Goal: Task Accomplishment & Management: Use online tool/utility

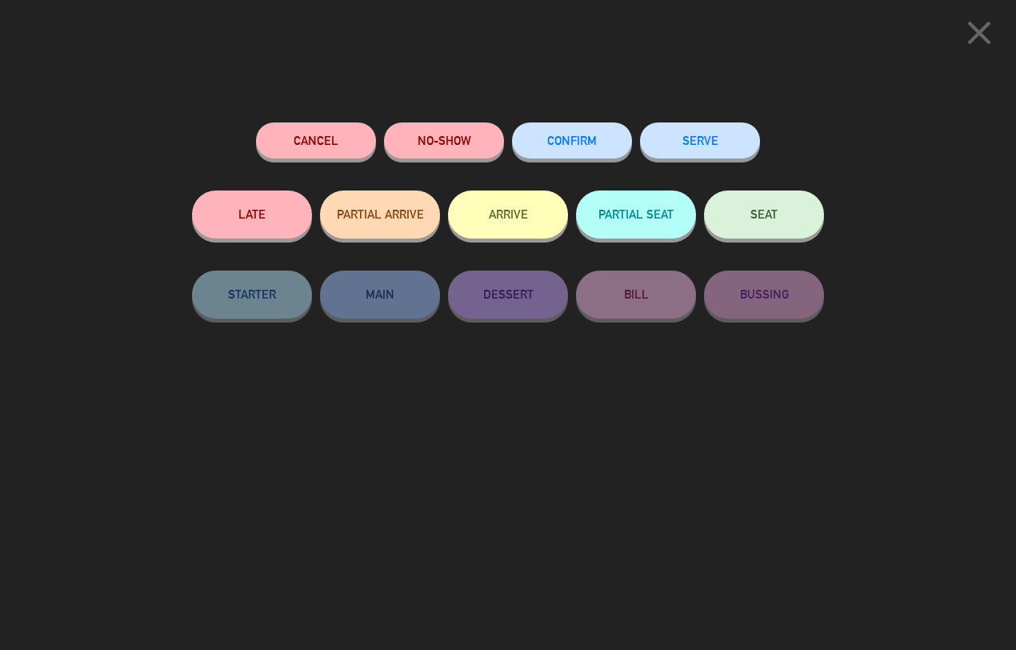
click at [746, 221] on button "SEAT" at bounding box center [764, 214] width 120 height 48
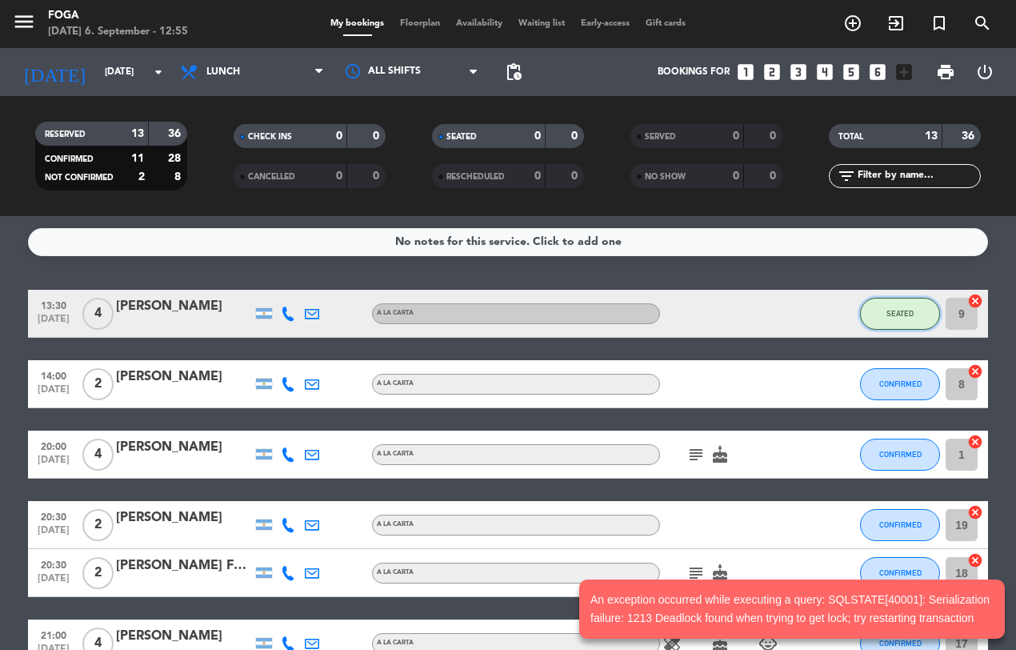
click at [908, 306] on button "SEATED" at bounding box center [900, 314] width 80 height 32
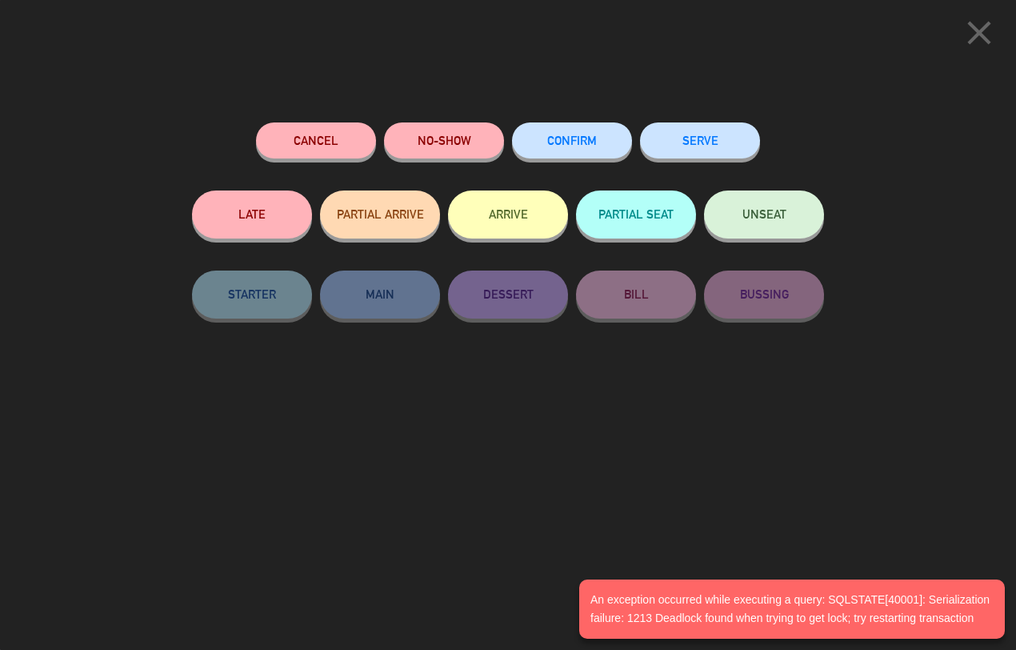
click at [766, 214] on span "UNSEAT" at bounding box center [765, 214] width 44 height 14
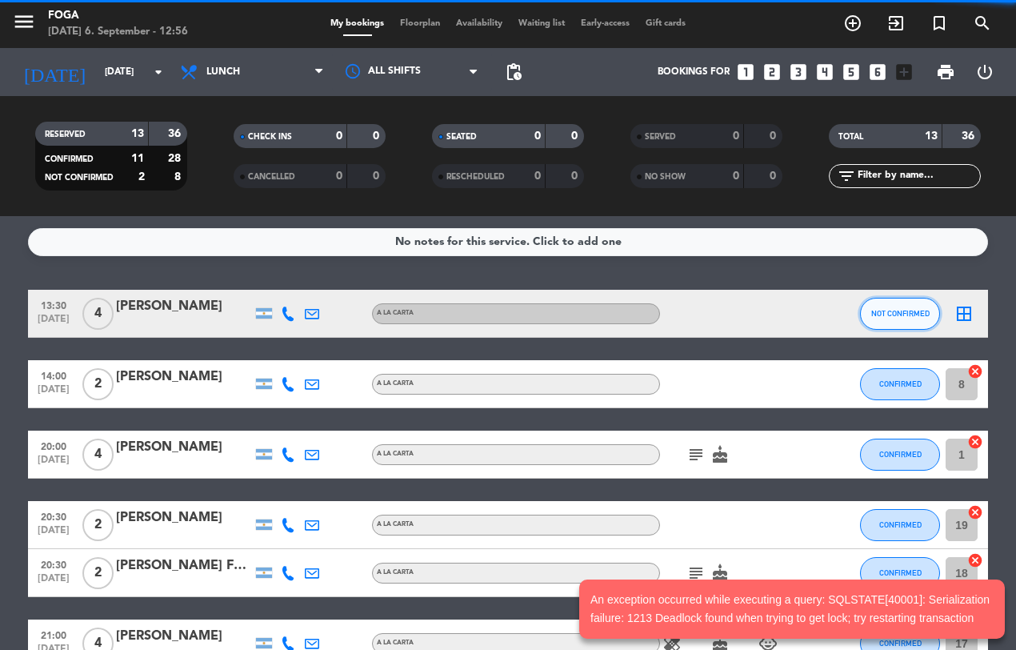
click at [889, 309] on span "NOT CONFIRMED" at bounding box center [901, 313] width 58 height 9
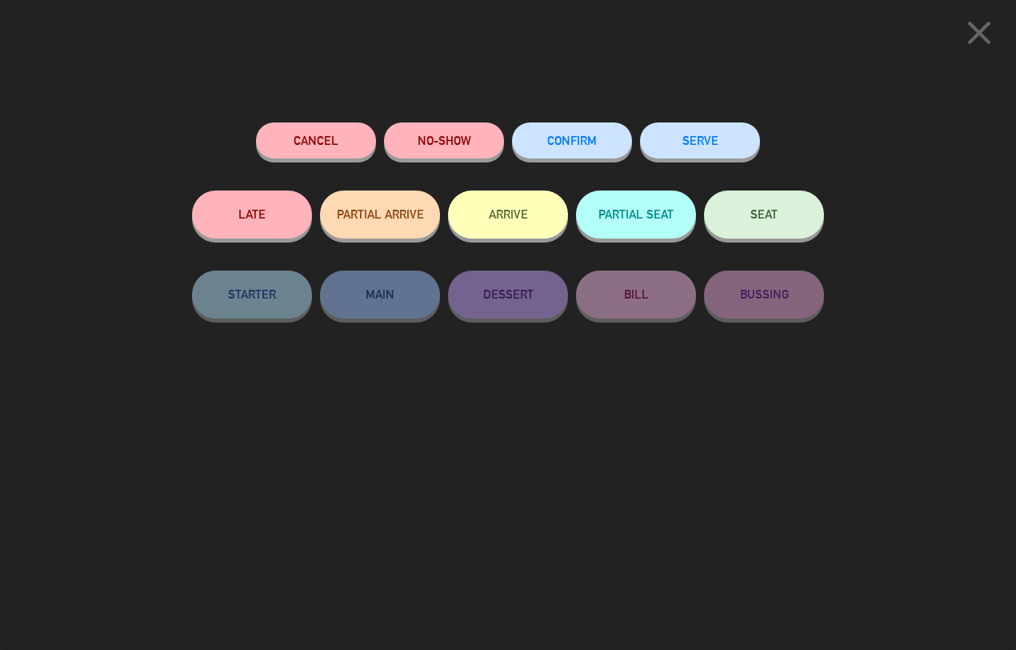
click at [589, 132] on button "CONFIRM" at bounding box center [572, 140] width 120 height 36
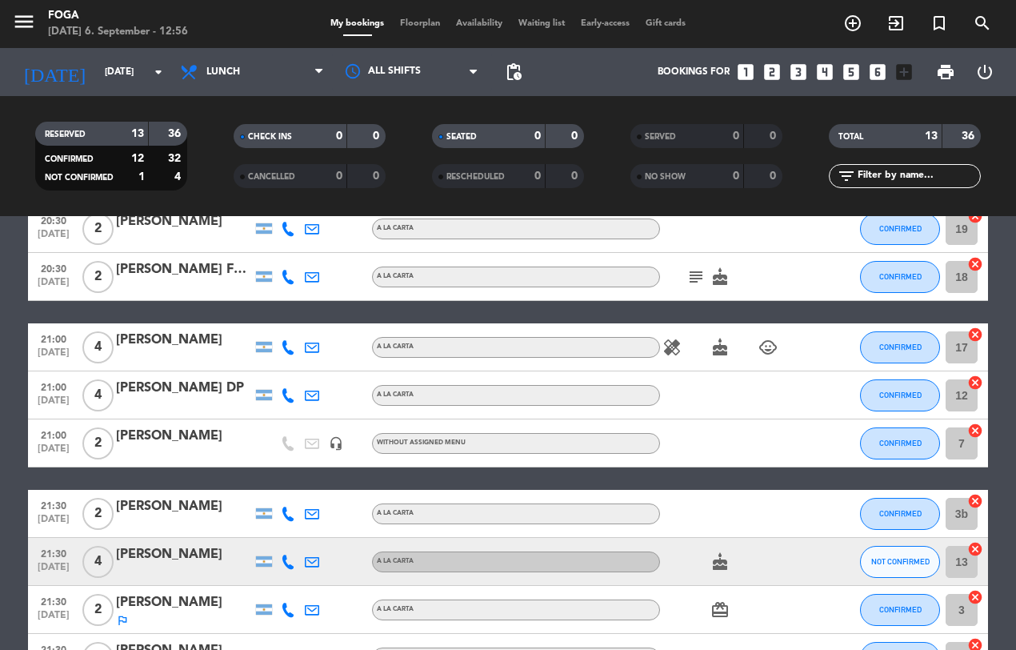
scroll to position [343, 0]
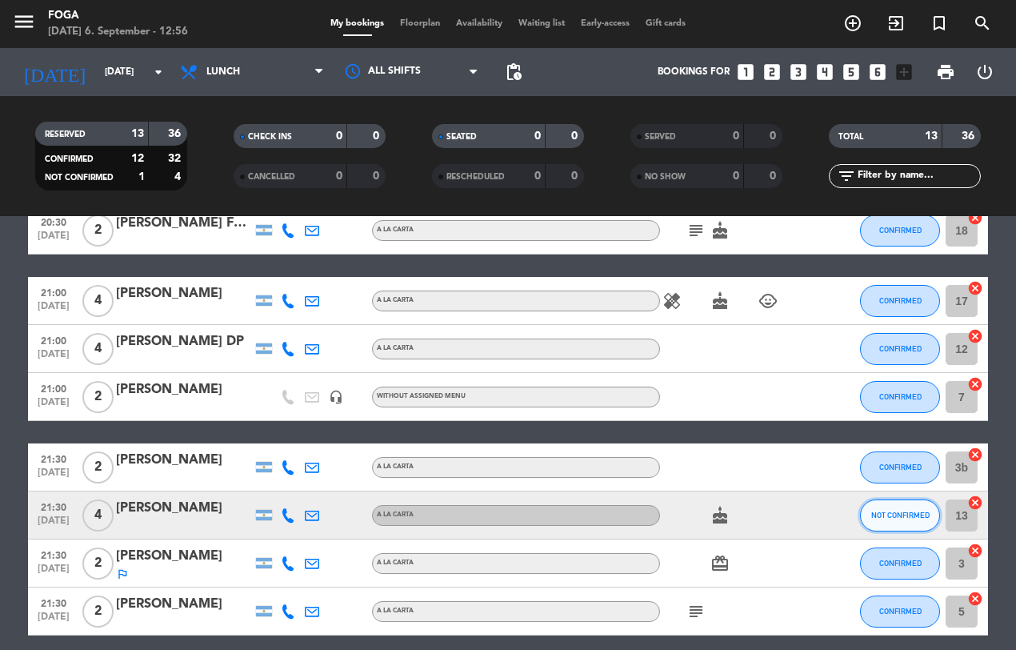
click at [901, 514] on span "NOT CONFIRMED" at bounding box center [901, 515] width 58 height 9
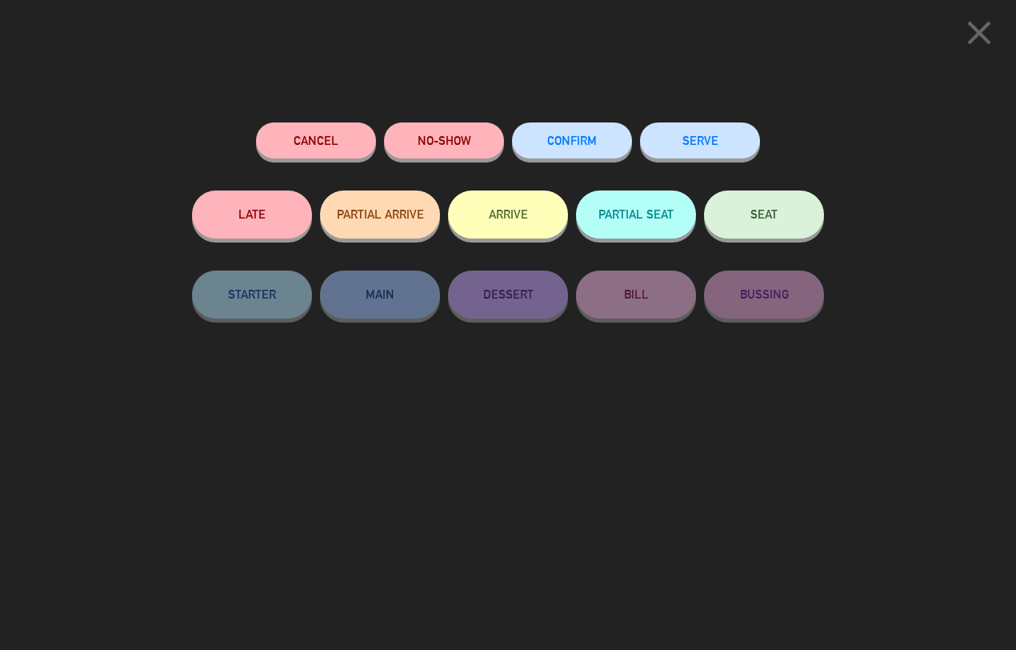
click at [564, 138] on span "CONFIRM" at bounding box center [572, 141] width 50 height 14
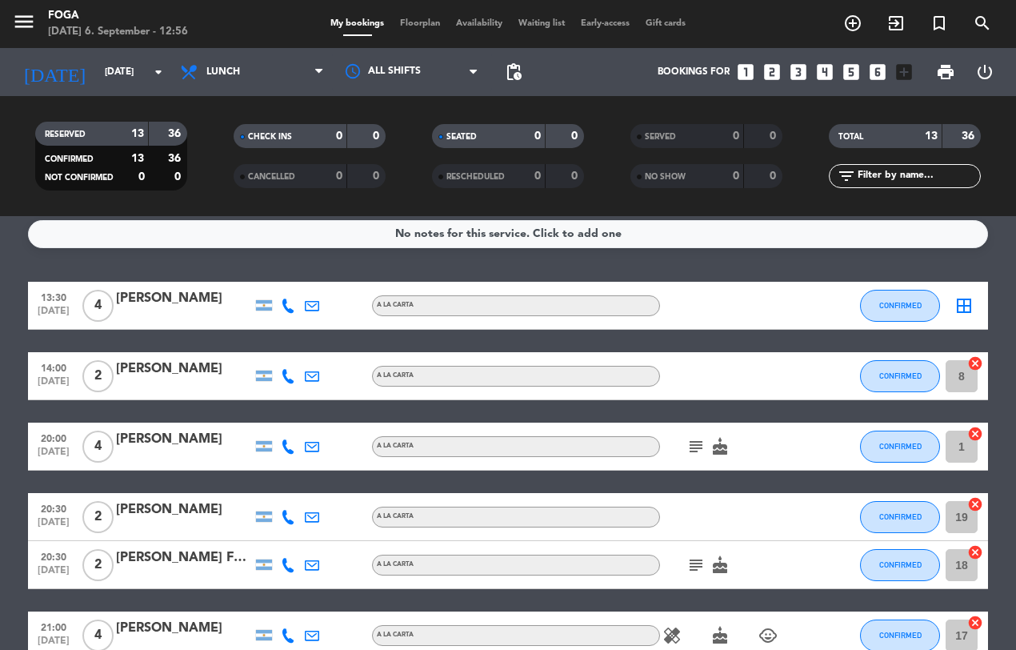
scroll to position [0, 0]
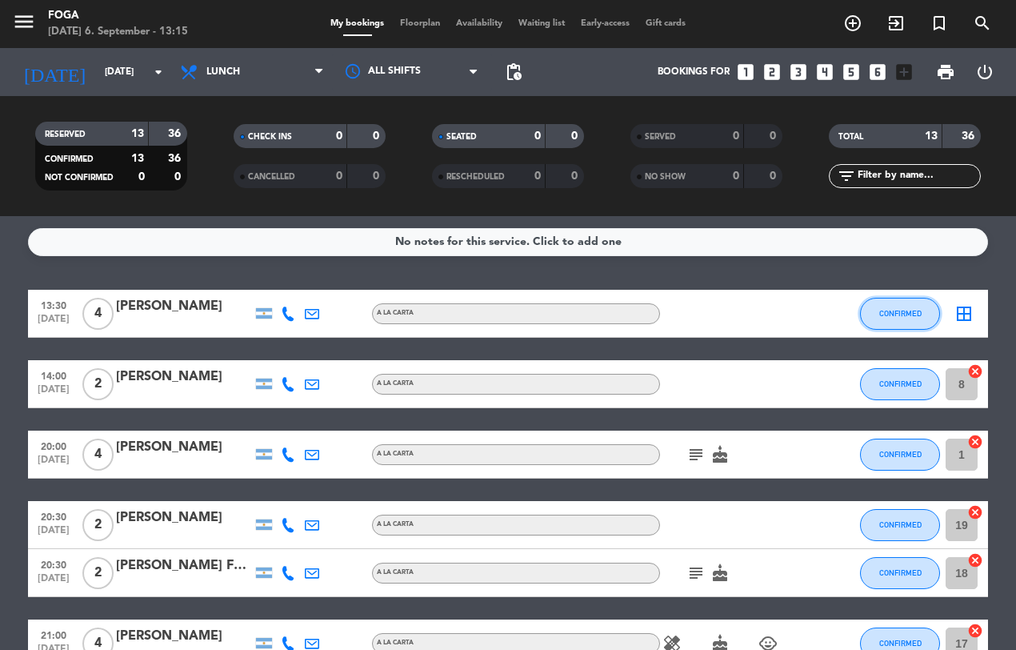
click at [901, 310] on span "CONFIRMED" at bounding box center [901, 313] width 42 height 9
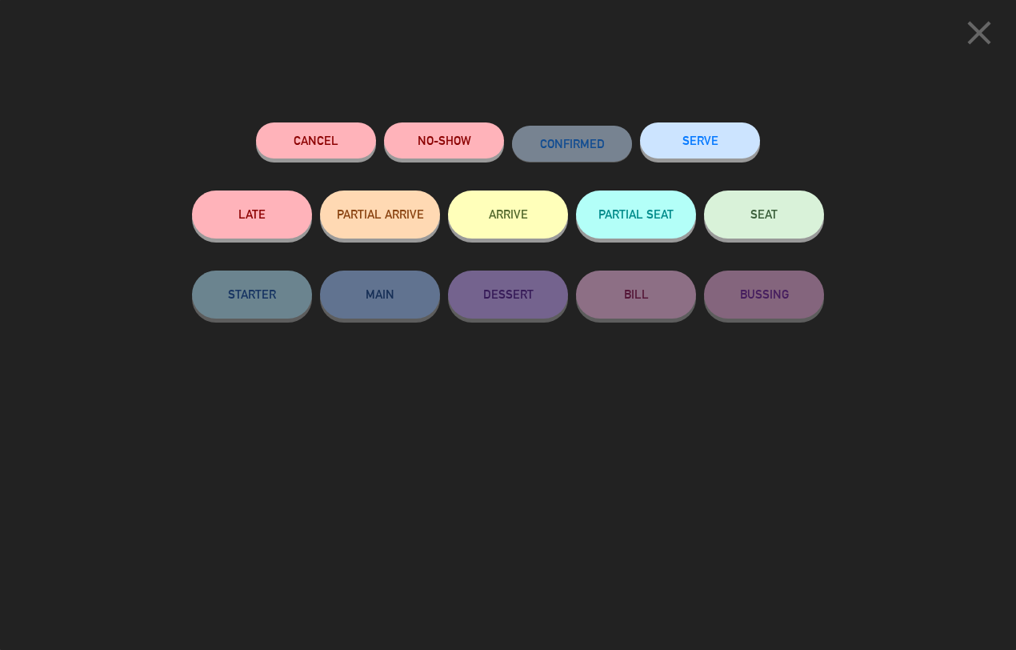
click at [794, 214] on button "SEAT" at bounding box center [764, 214] width 120 height 48
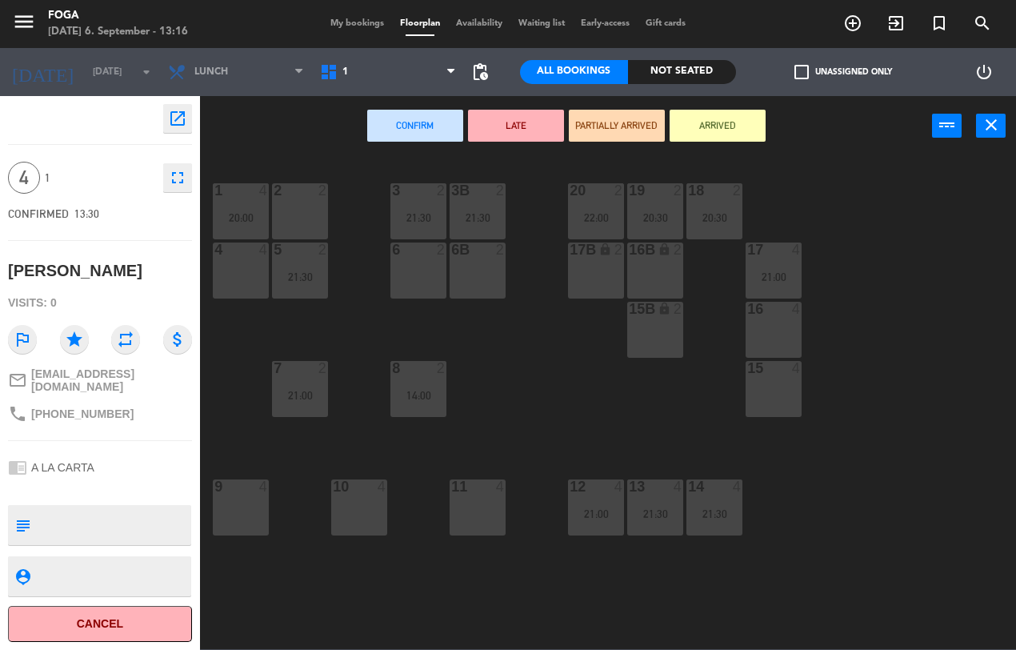
click at [572, 513] on div "21:00" at bounding box center [596, 513] width 56 height 11
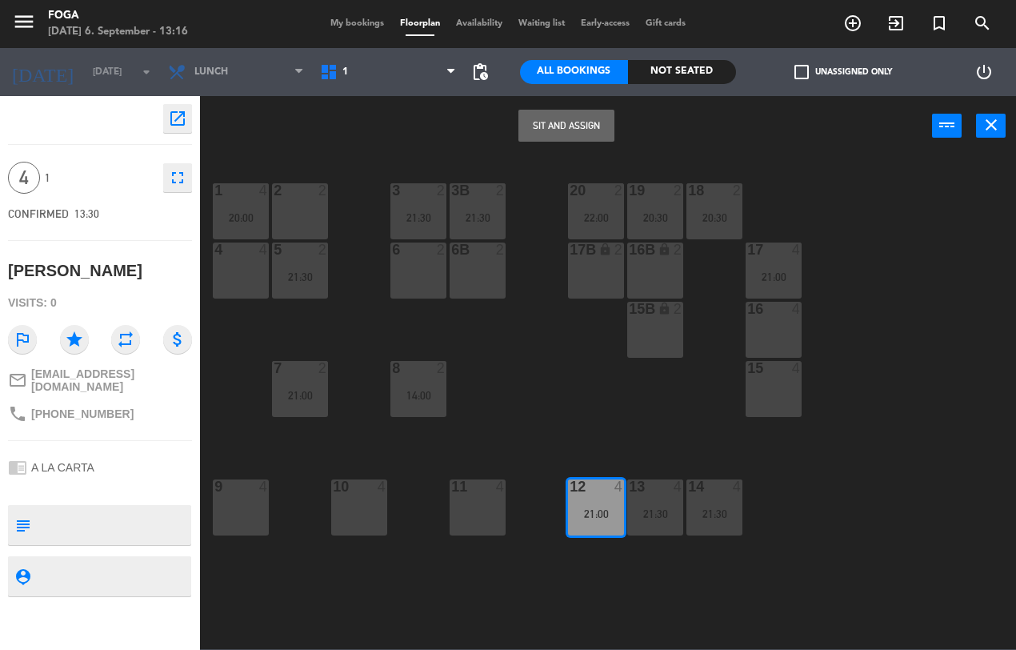
click at [619, 486] on div "13" at bounding box center [628, 486] width 26 height 14
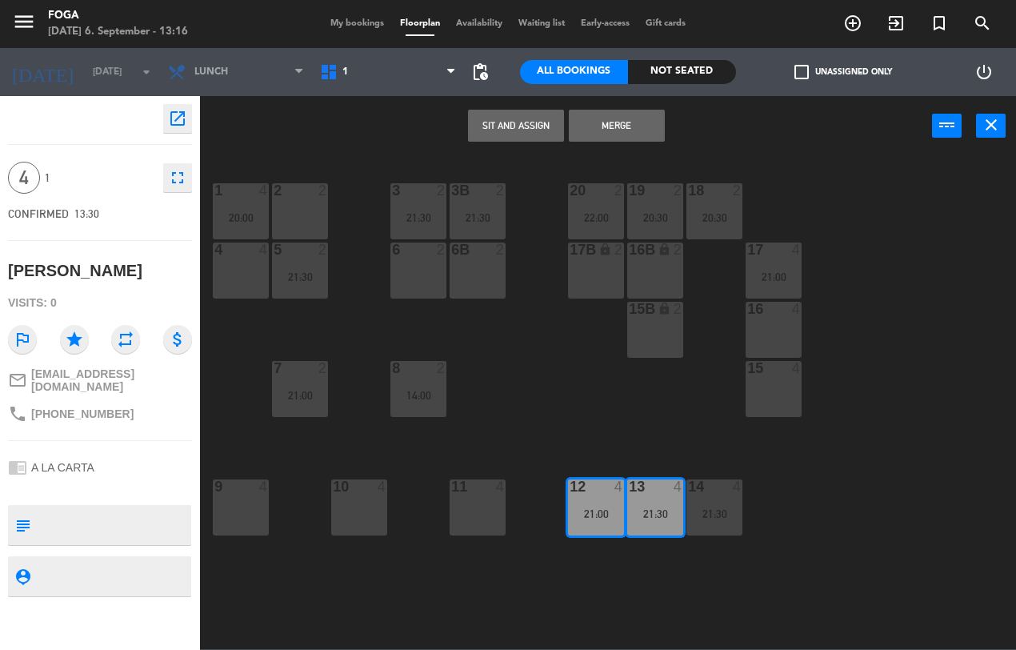
click at [649, 504] on div "13 4 21:30" at bounding box center [655, 507] width 56 height 56
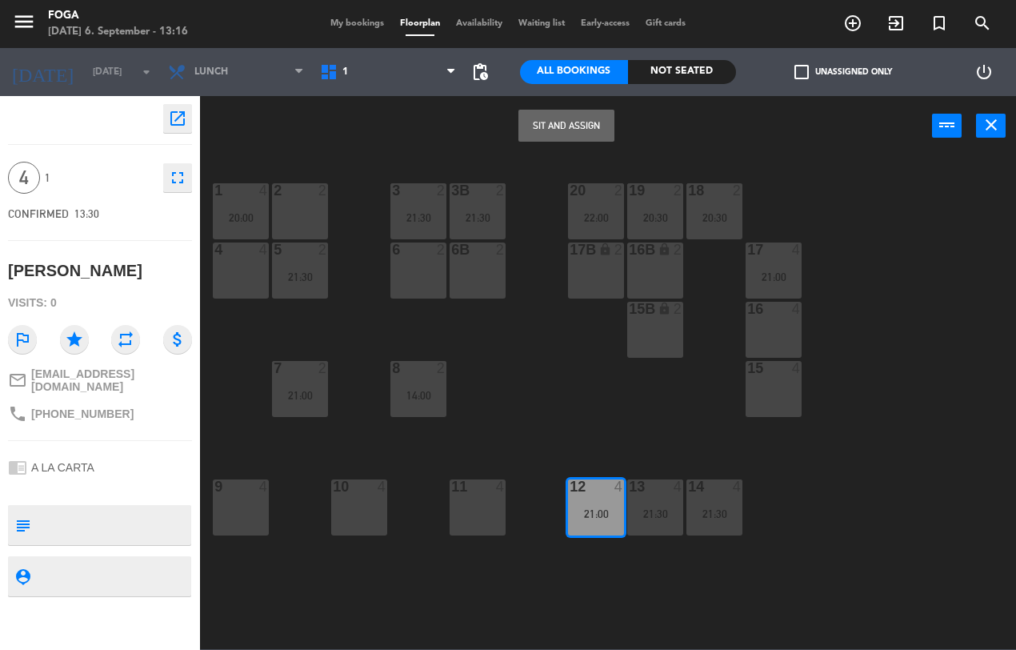
click at [569, 126] on button "Sit and Assign" at bounding box center [567, 126] width 96 height 32
